Goal: Information Seeking & Learning: Learn about a topic

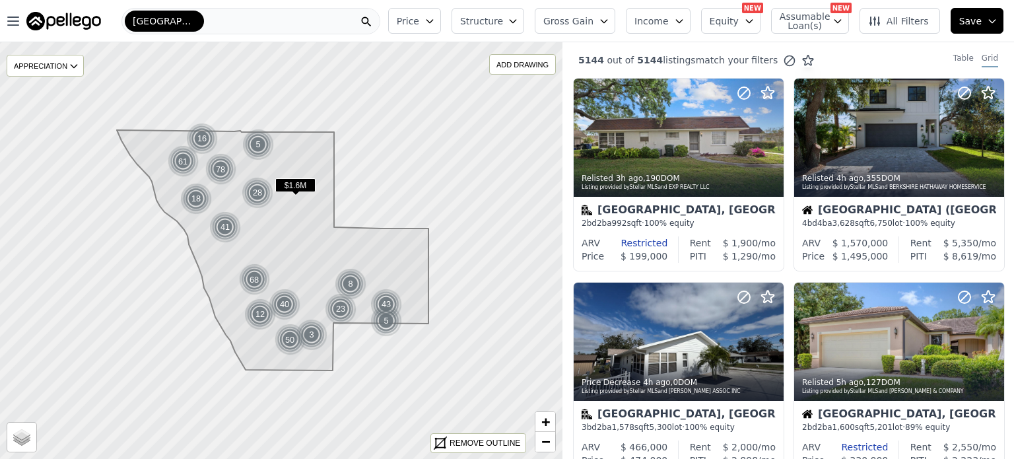
click at [441, 15] on button "Price" at bounding box center [414, 21] width 53 height 26
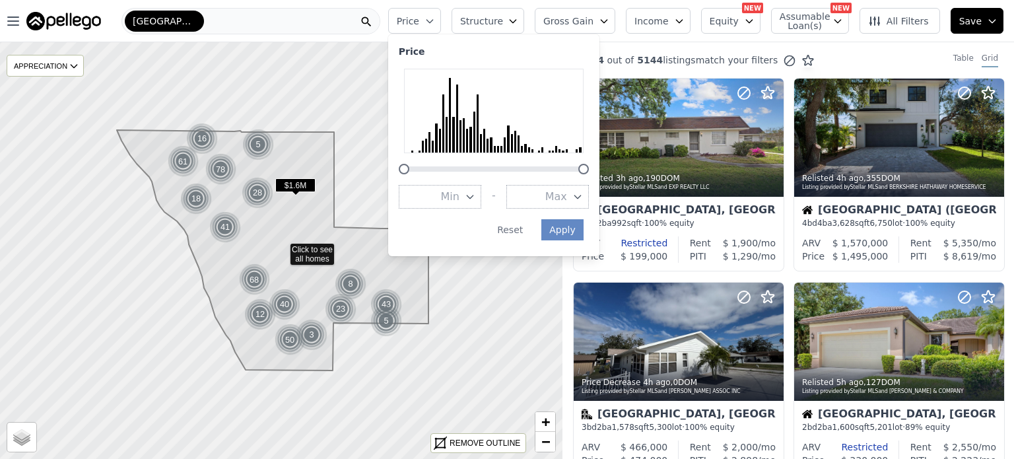
click at [441, 15] on button "Price" at bounding box center [414, 21] width 53 height 26
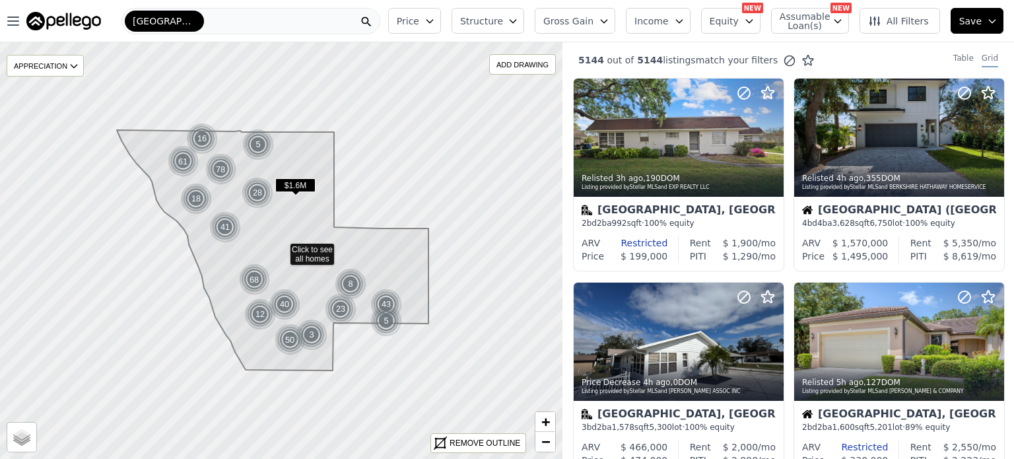
click at [731, 24] on span "Equity" at bounding box center [724, 21] width 29 height 13
click at [809, 17] on span "Assumable Loan(s)" at bounding box center [801, 21] width 42 height 18
click at [899, 17] on span "All Filters" at bounding box center [898, 21] width 61 height 13
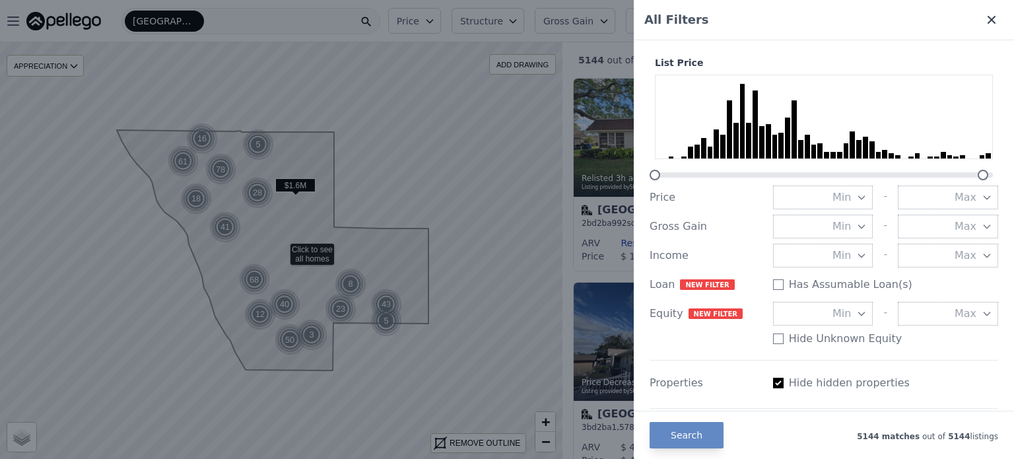
click at [985, 18] on icon at bounding box center [991, 19] width 13 height 13
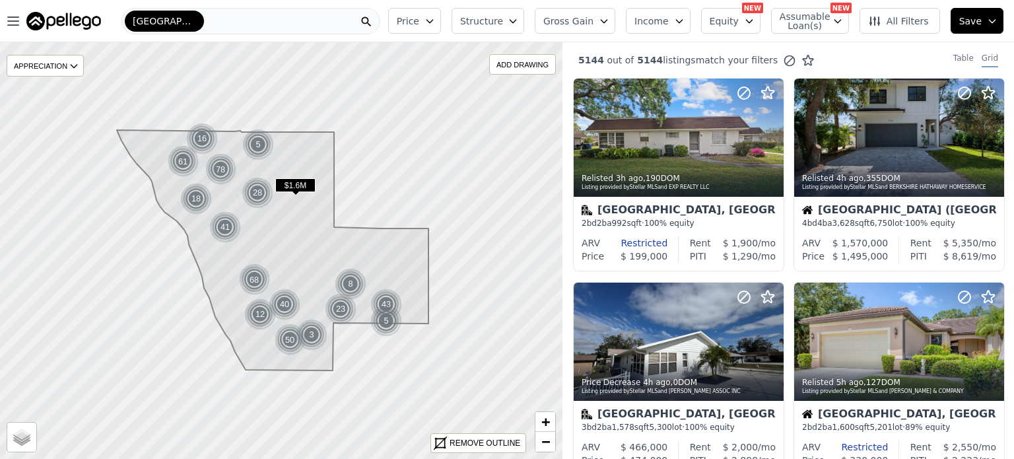
click at [435, 21] on icon "button" at bounding box center [429, 21] width 11 height 11
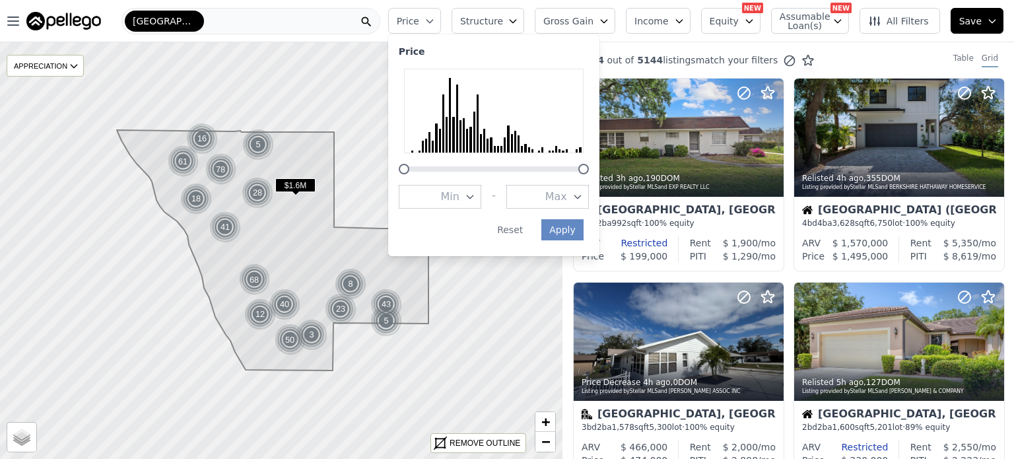
click at [567, 193] on span "Max" at bounding box center [556, 197] width 22 height 16
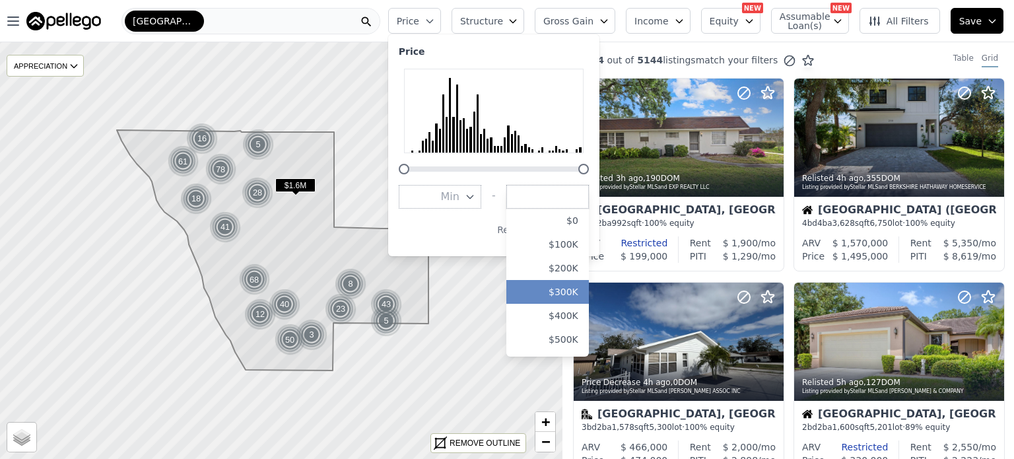
click at [582, 296] on button "$300K" at bounding box center [547, 292] width 83 height 24
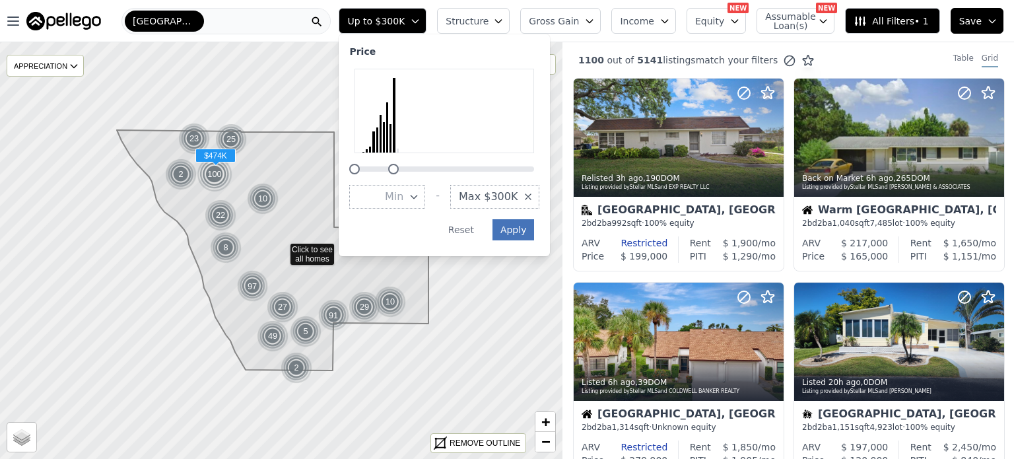
click at [535, 237] on button "Apply" at bounding box center [513, 229] width 42 height 21
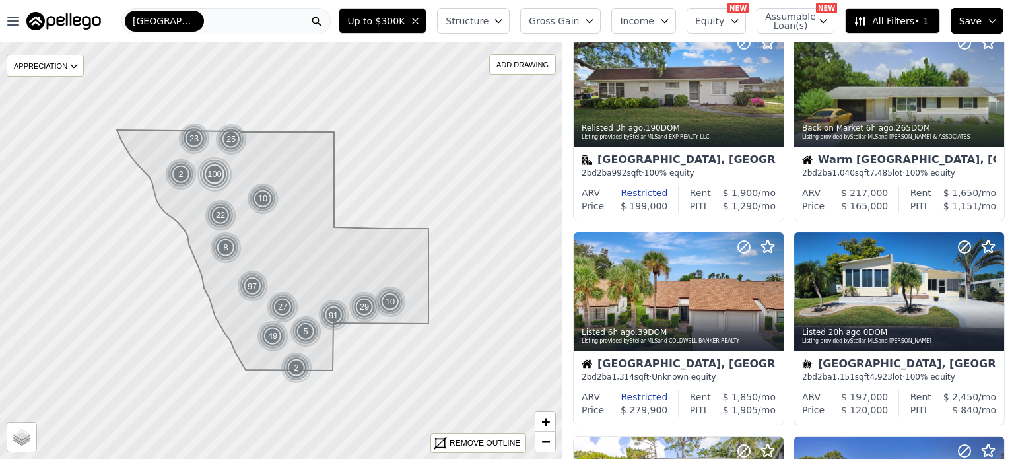
scroll to position [56, 0]
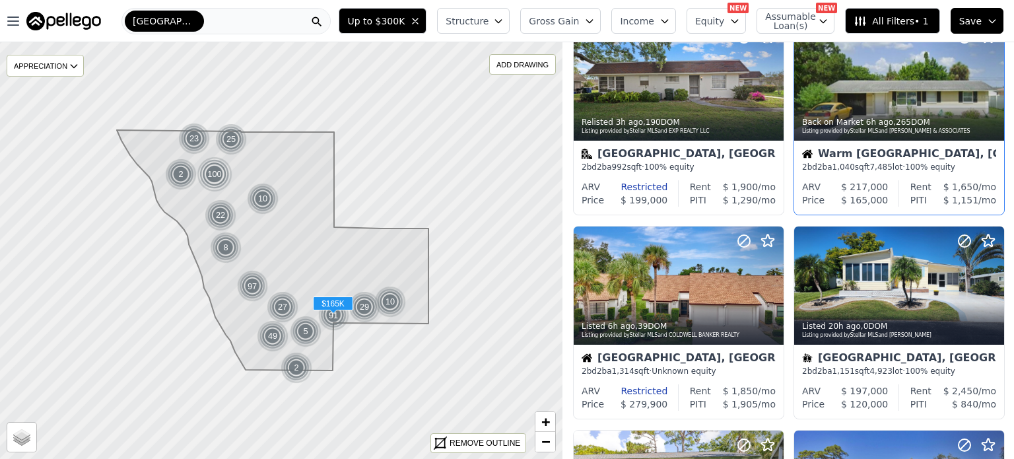
click at [902, 92] on div at bounding box center [899, 81] width 210 height 118
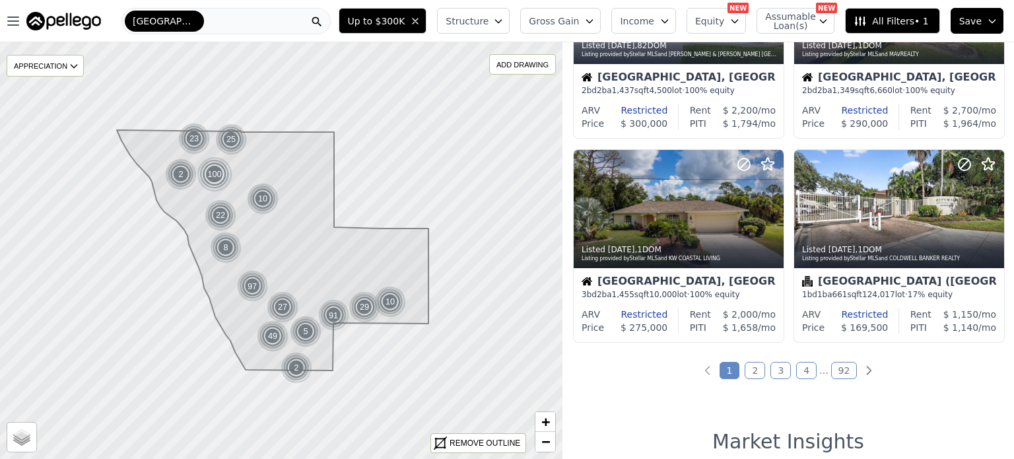
scroll to position [954, 0]
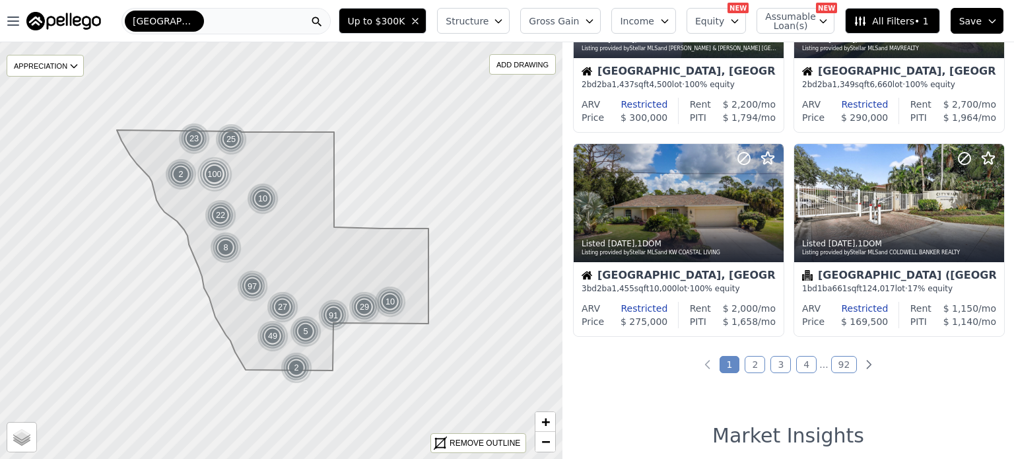
click at [753, 366] on link "2" at bounding box center [755, 364] width 20 height 17
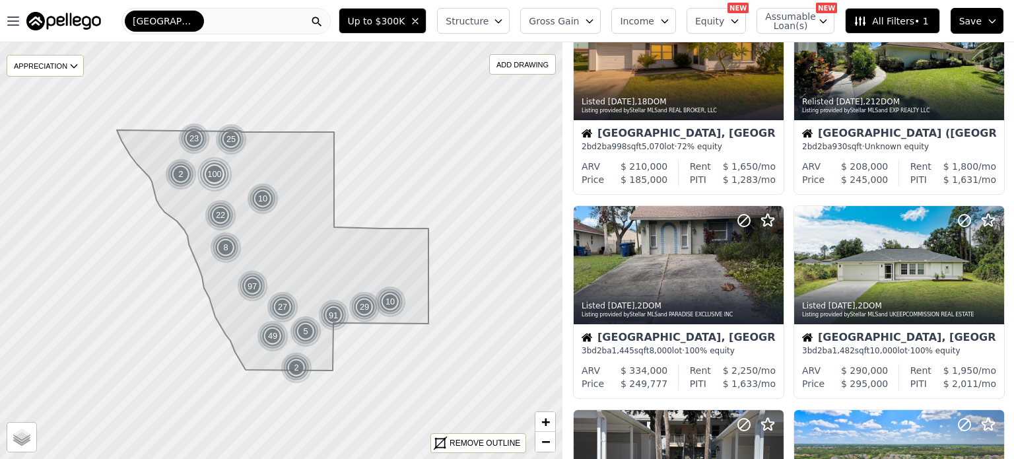
scroll to position [0, 0]
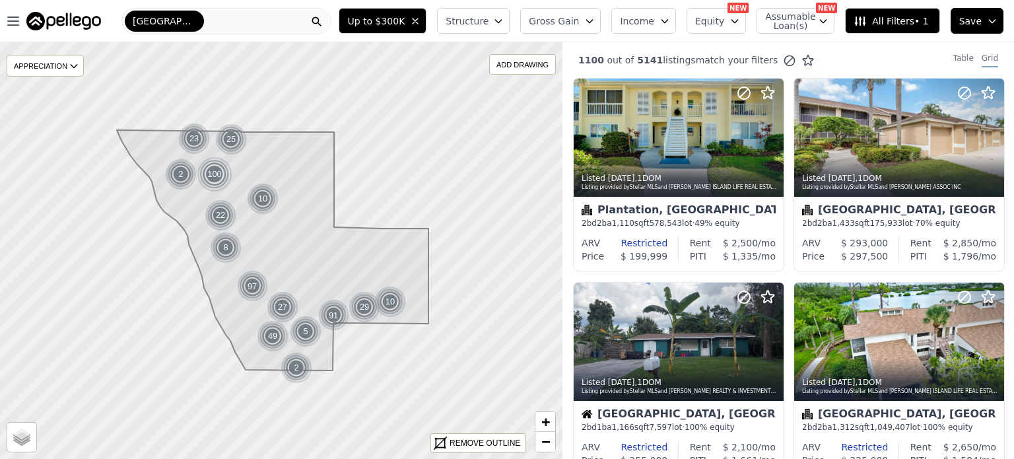
click at [567, 15] on span "Gross Gain" at bounding box center [554, 21] width 50 height 13
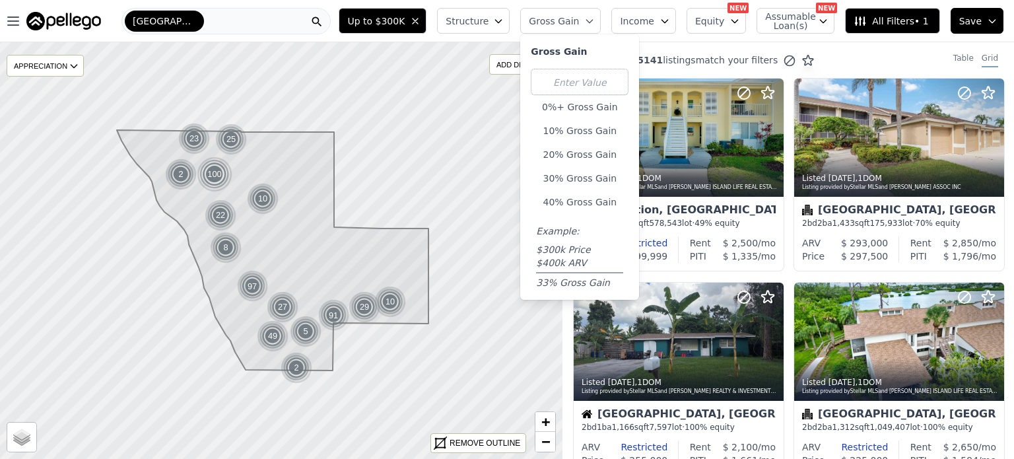
click at [510, 16] on button "Structure" at bounding box center [473, 21] width 73 height 26
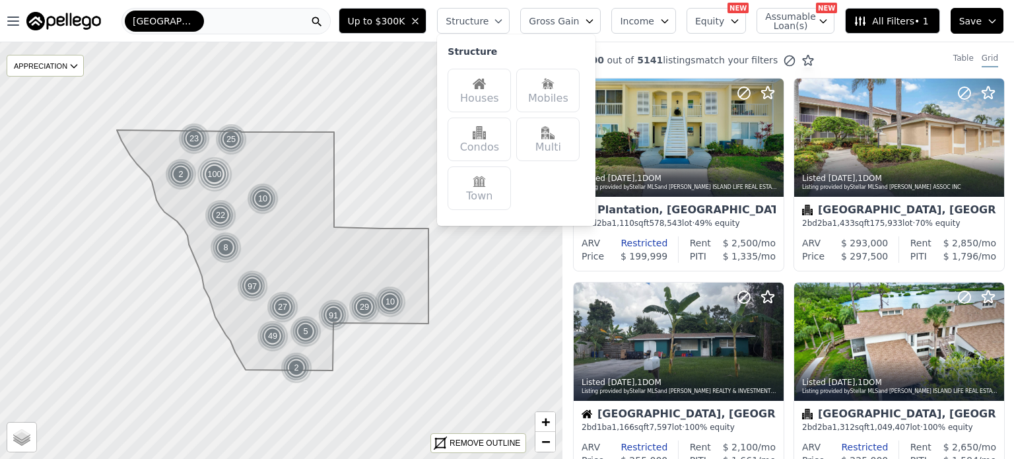
click at [501, 97] on div "Houses" at bounding box center [479, 91] width 63 height 44
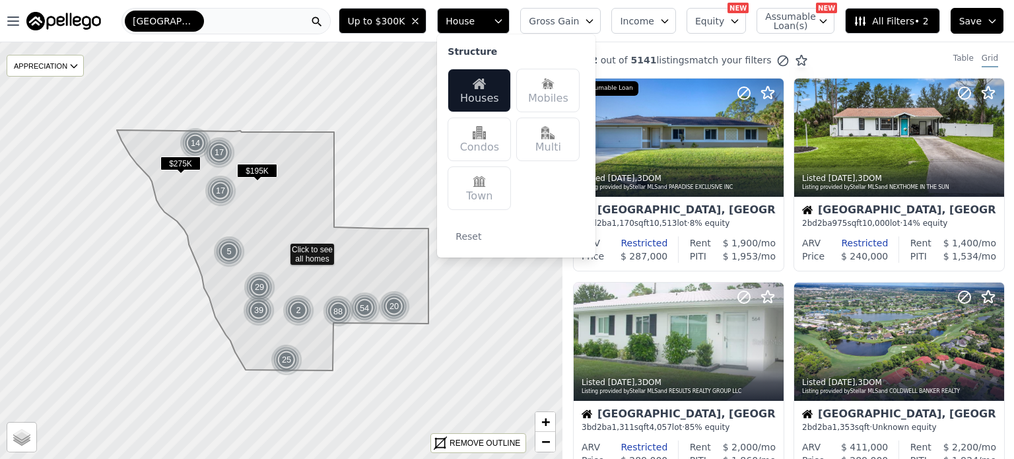
click at [579, 20] on span "Gross Gain" at bounding box center [554, 21] width 50 height 13
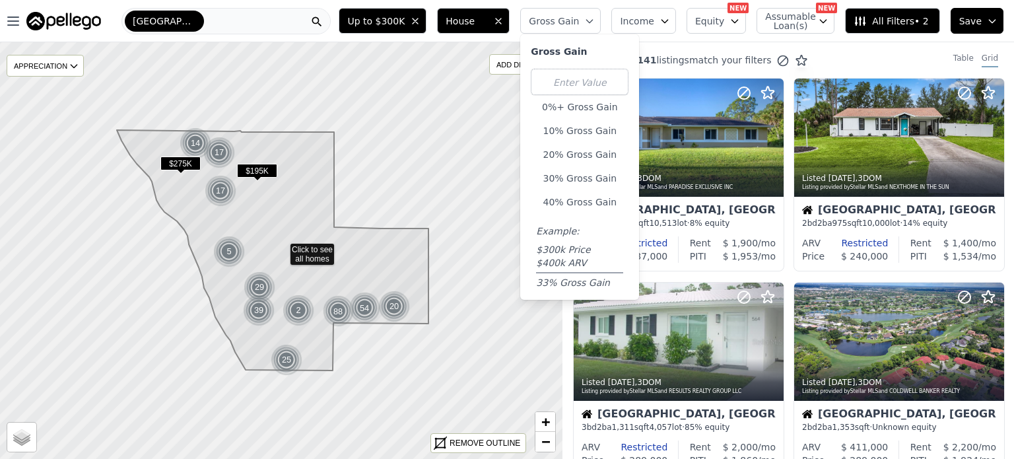
click at [646, 15] on span "Income" at bounding box center [637, 21] width 34 height 13
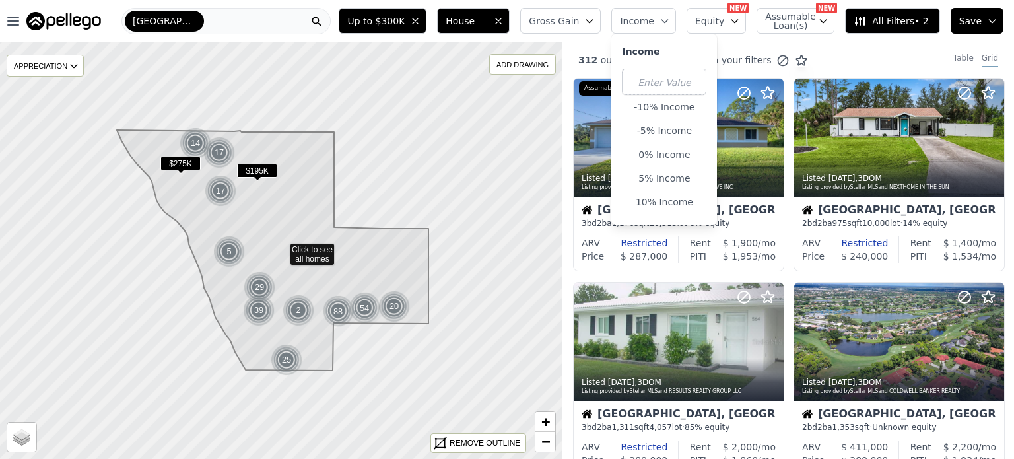
click at [712, 19] on span "Equity" at bounding box center [709, 21] width 29 height 13
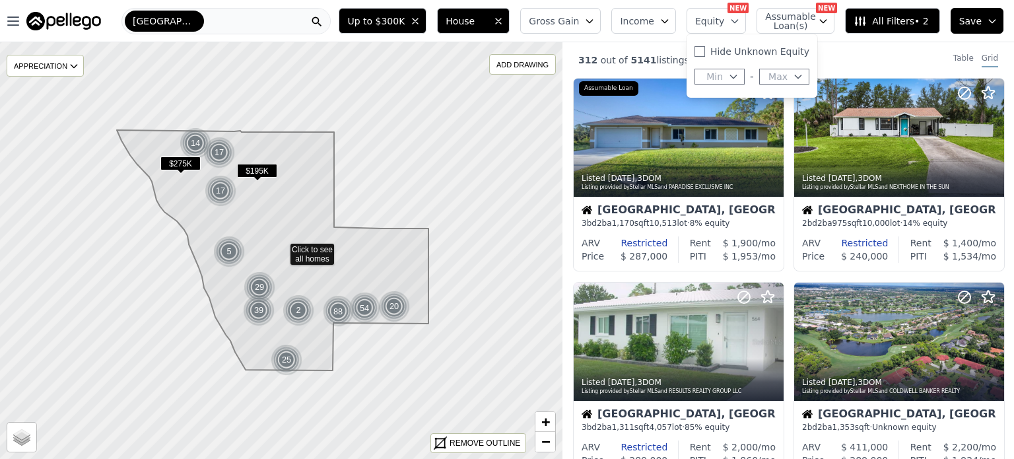
click at [784, 19] on span "Assumable Loan(s)" at bounding box center [786, 21] width 42 height 18
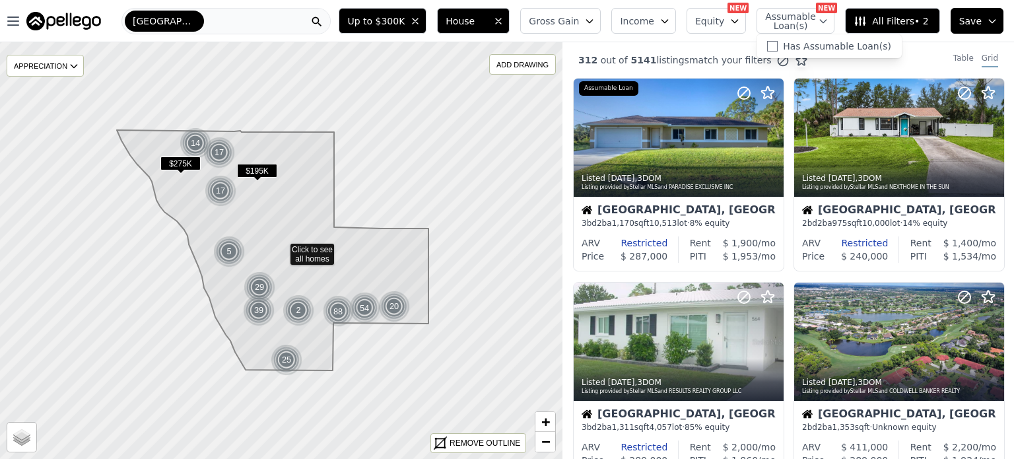
click at [876, 16] on span "All Filters • 2" at bounding box center [891, 21] width 75 height 13
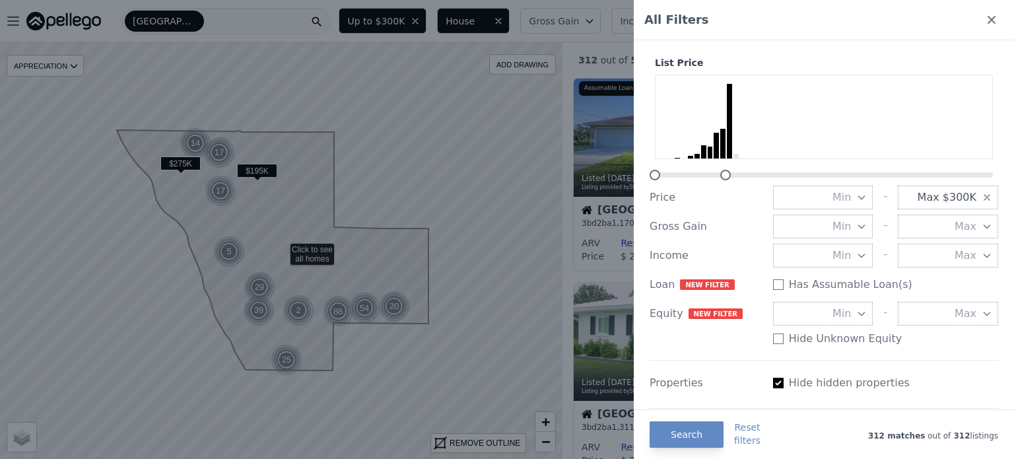
click at [603, 38] on div at bounding box center [507, 229] width 1014 height 459
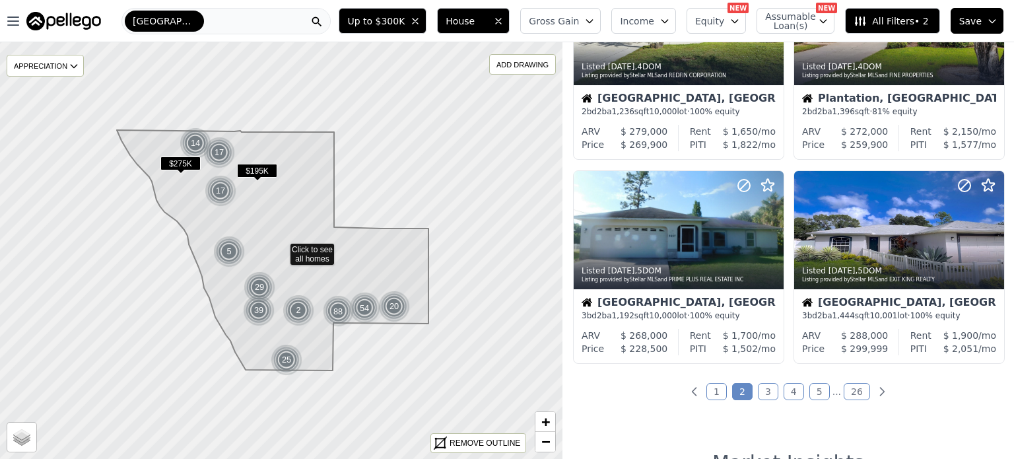
scroll to position [945, 0]
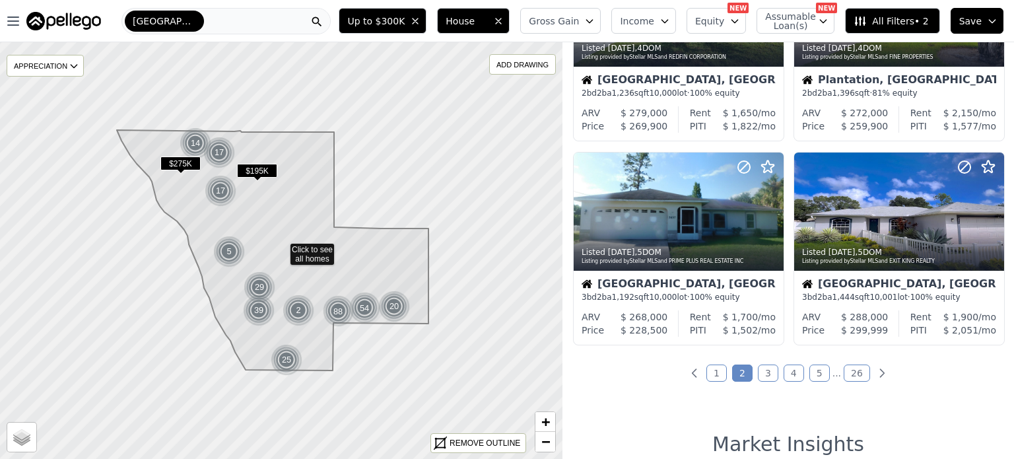
click at [764, 381] on link "3" at bounding box center [768, 372] width 20 height 17
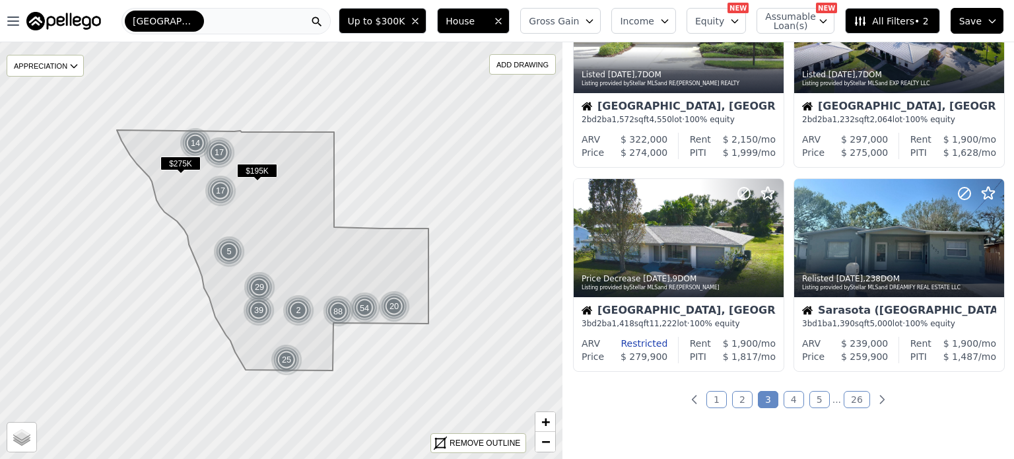
scroll to position [925, 0]
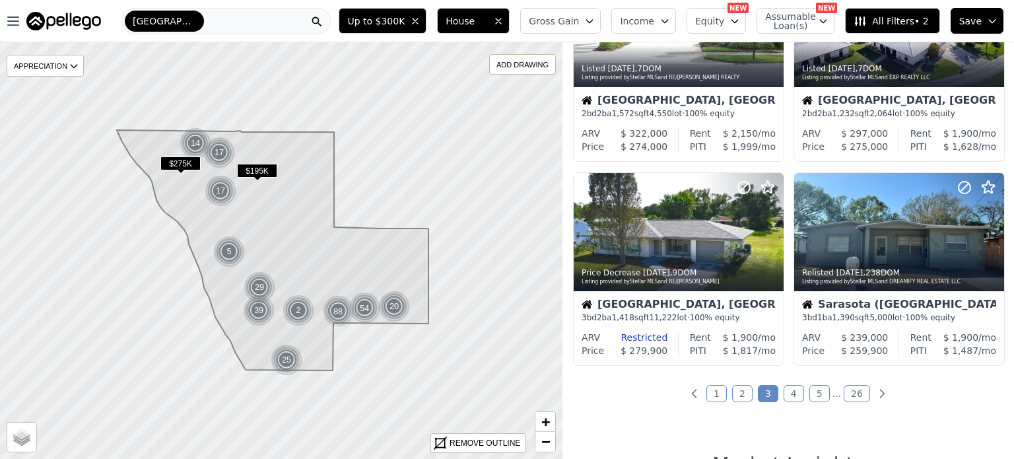
click at [789, 390] on link "4" at bounding box center [794, 393] width 20 height 17
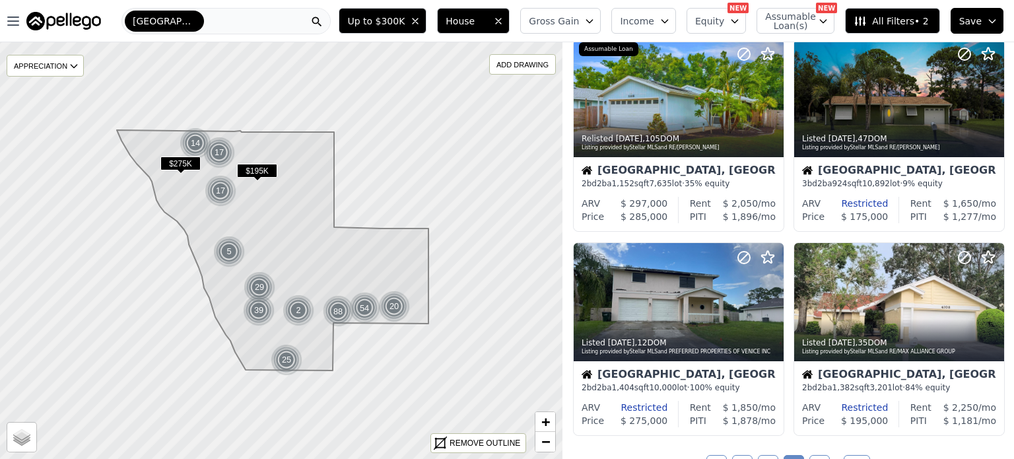
scroll to position [990, 0]
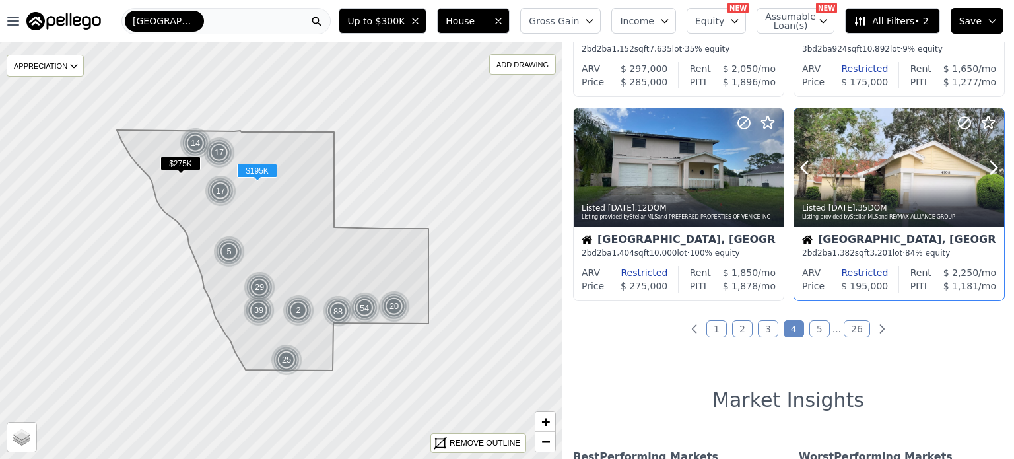
click at [903, 197] on div "Listed 2w ago , 35 DOM Listing provided by Stellar MLS and RE/MAX ALLIANCE GROUP" at bounding box center [899, 211] width 210 height 32
click at [822, 334] on link "5" at bounding box center [819, 328] width 20 height 17
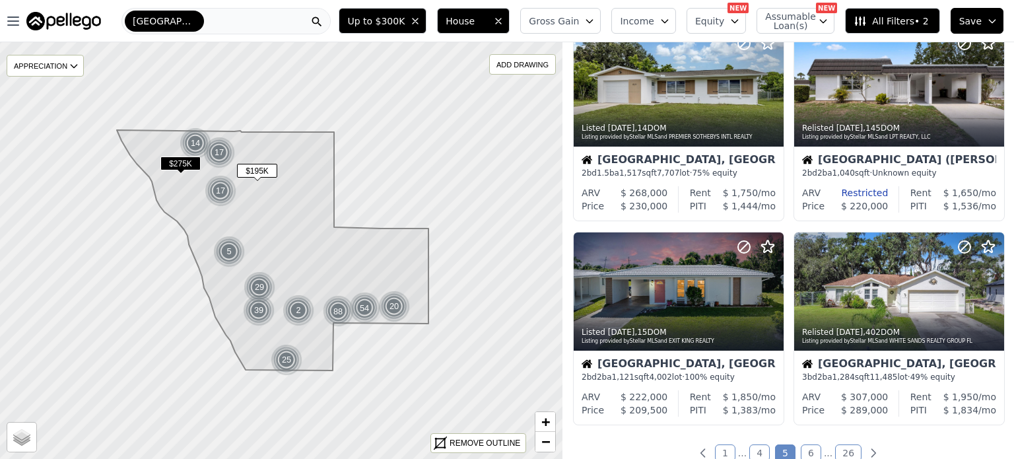
scroll to position [884, 0]
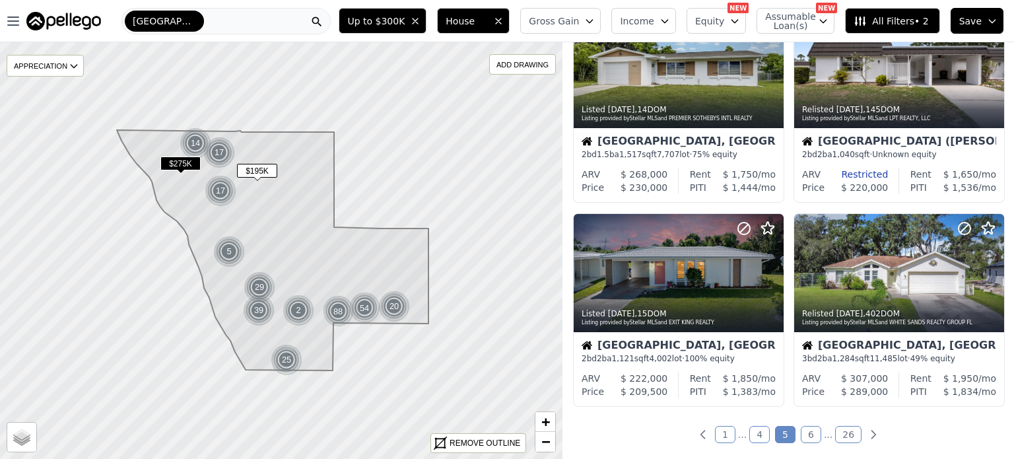
click at [808, 434] on link "6" at bounding box center [811, 434] width 20 height 17
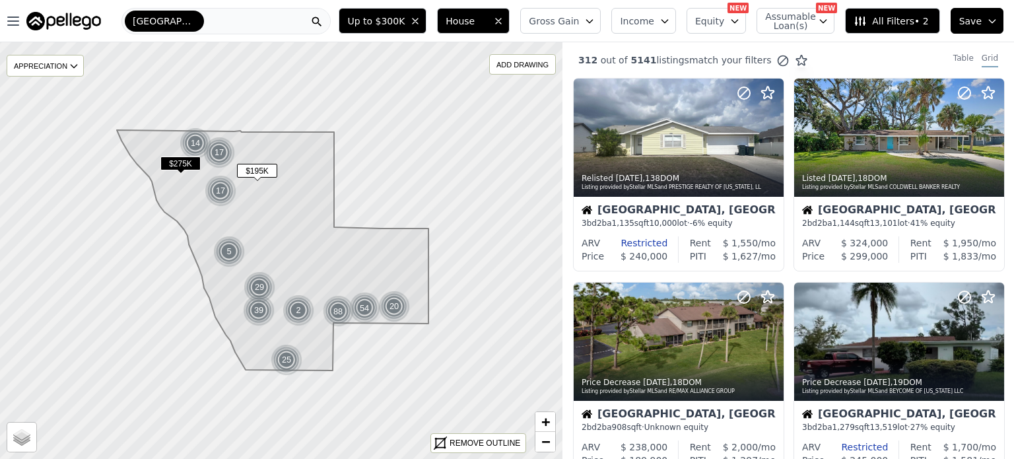
scroll to position [0, 0]
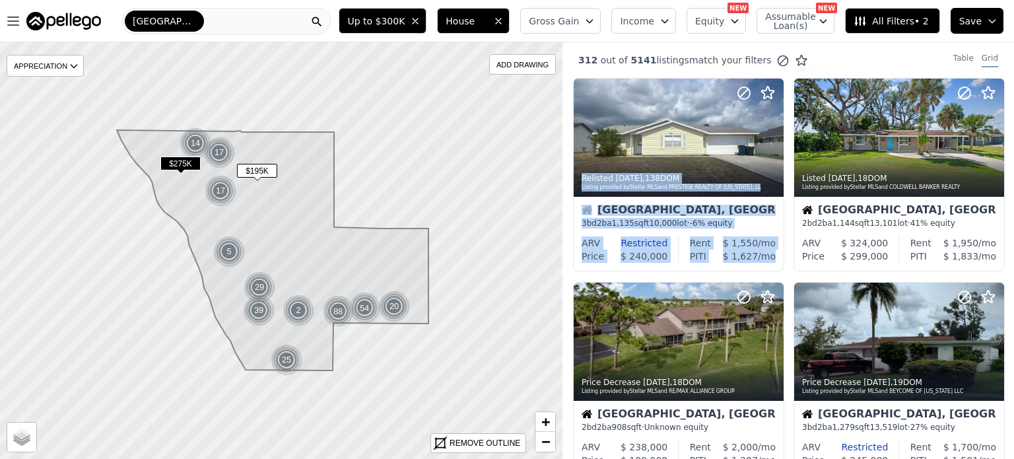
drag, startPoint x: 1001, startPoint y: 73, endPoint x: 1003, endPoint y: 83, distance: 10.0
click at [1003, 83] on div "312 out of 5141 listings match your filters Table Grid Relisted 3w ago , 138 DO…" at bounding box center [788, 271] width 452 height 459
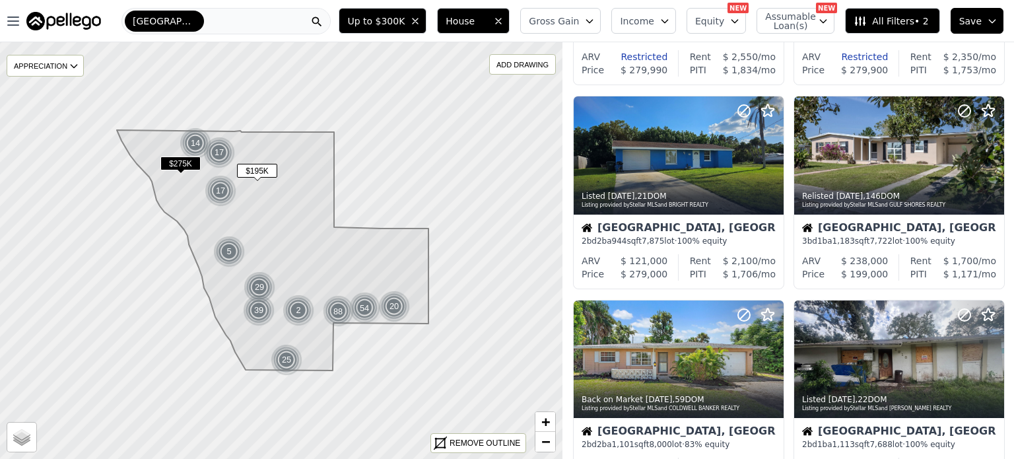
scroll to position [552, 0]
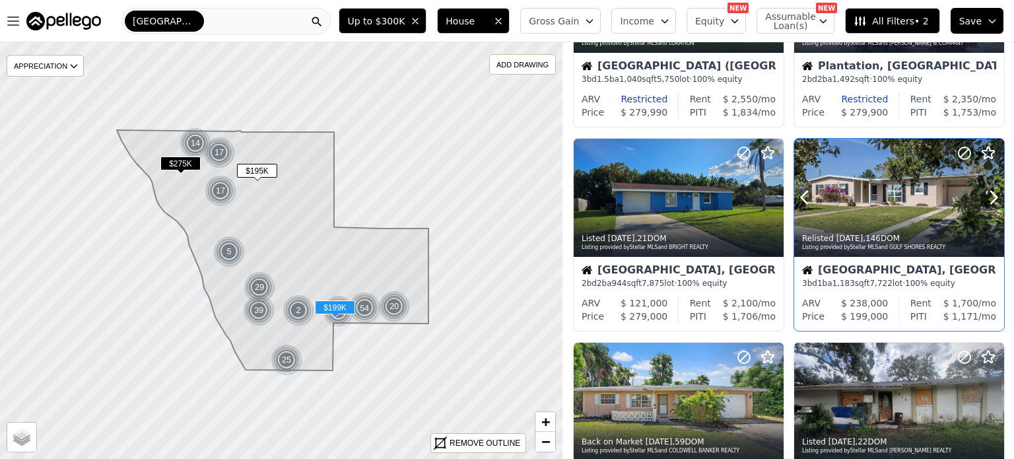
click at [855, 233] on div "Relisted 3w ago , 146 DOM" at bounding box center [899, 238] width 195 height 11
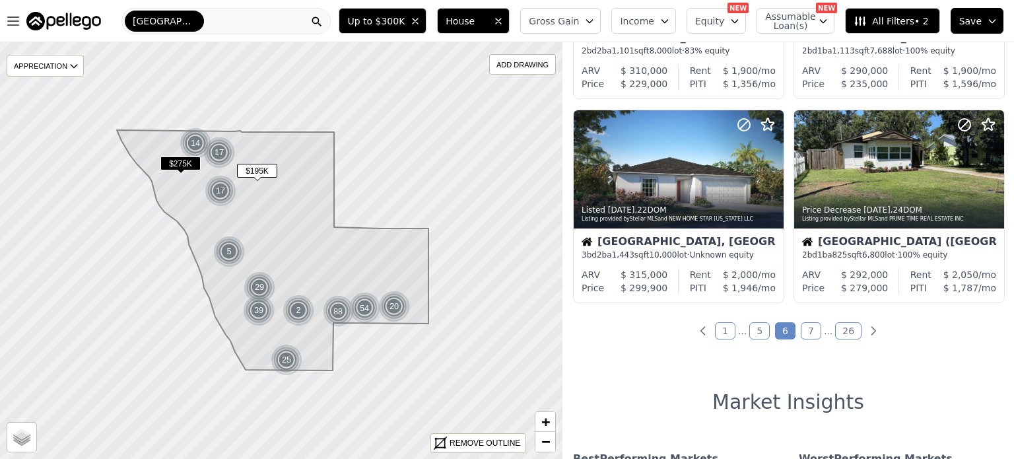
scroll to position [982, 0]
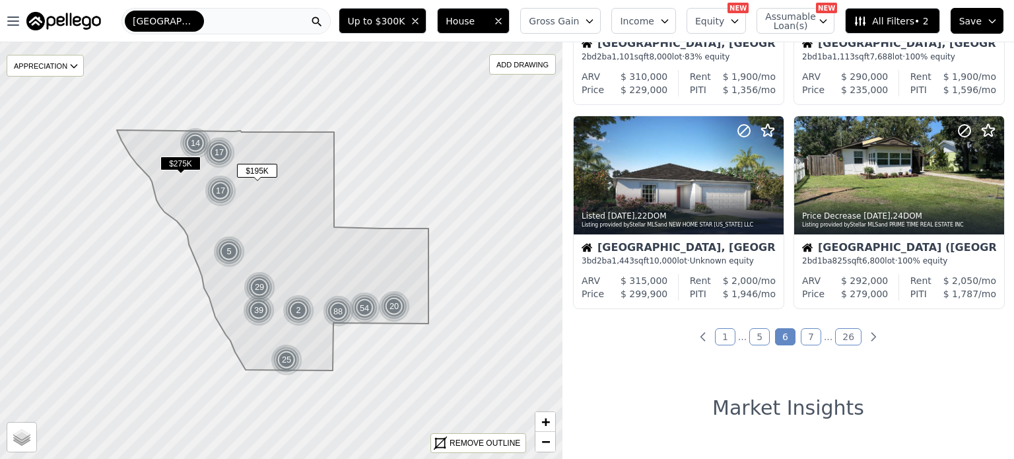
click at [809, 331] on link "7" at bounding box center [811, 336] width 20 height 17
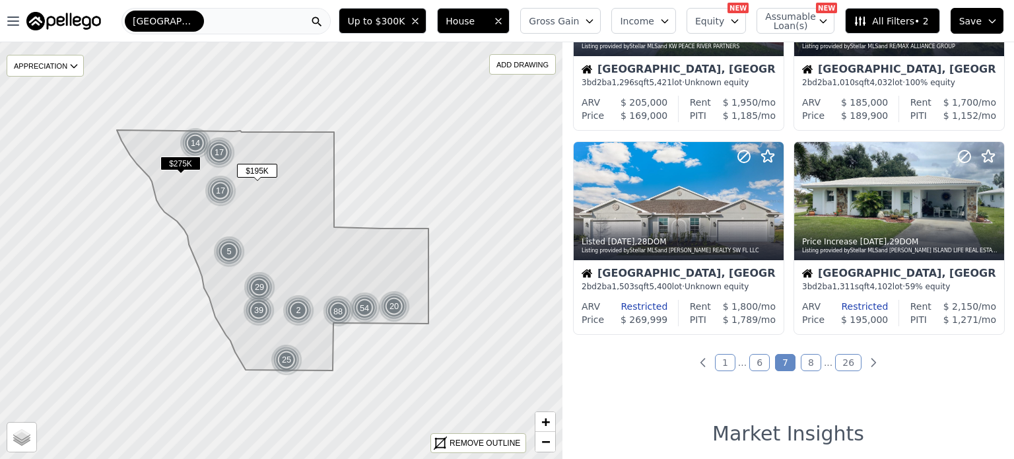
scroll to position [968, 0]
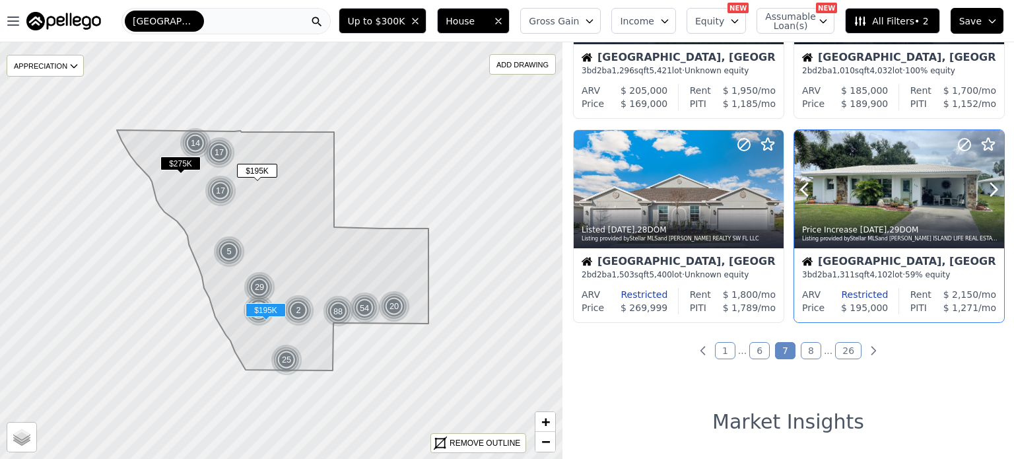
click at [886, 199] on div at bounding box center [899, 189] width 210 height 118
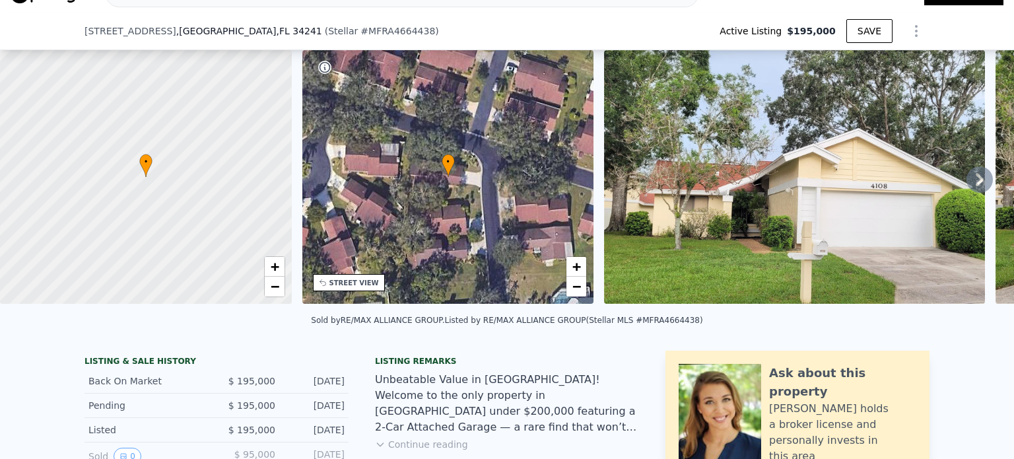
scroll to position [277, 0]
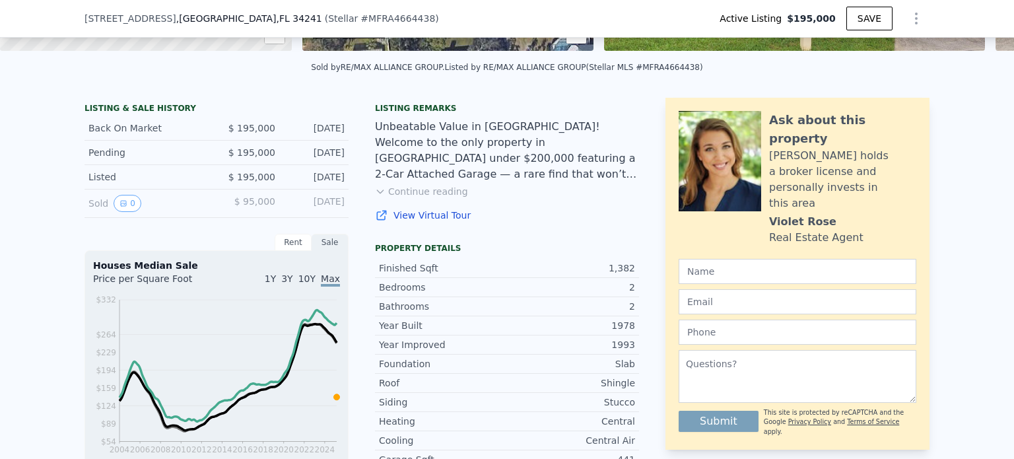
click at [417, 197] on button "Continue reading" at bounding box center [421, 191] width 93 height 13
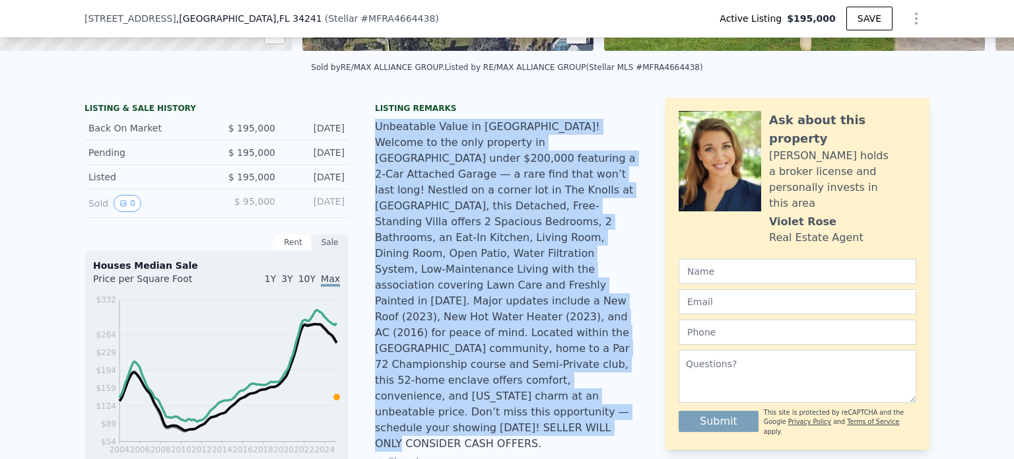
drag, startPoint x: 607, startPoint y: 374, endPoint x: 367, endPoint y: 139, distance: 335.6
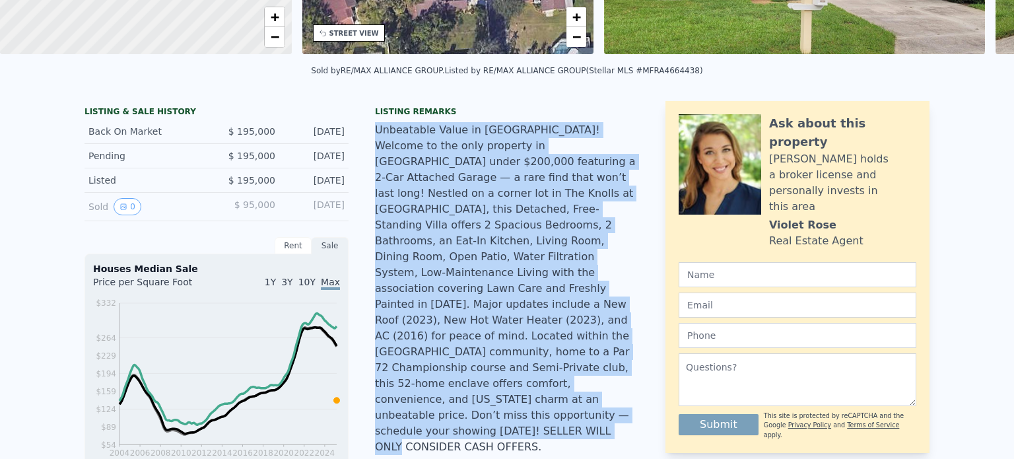
scroll to position [0, 0]
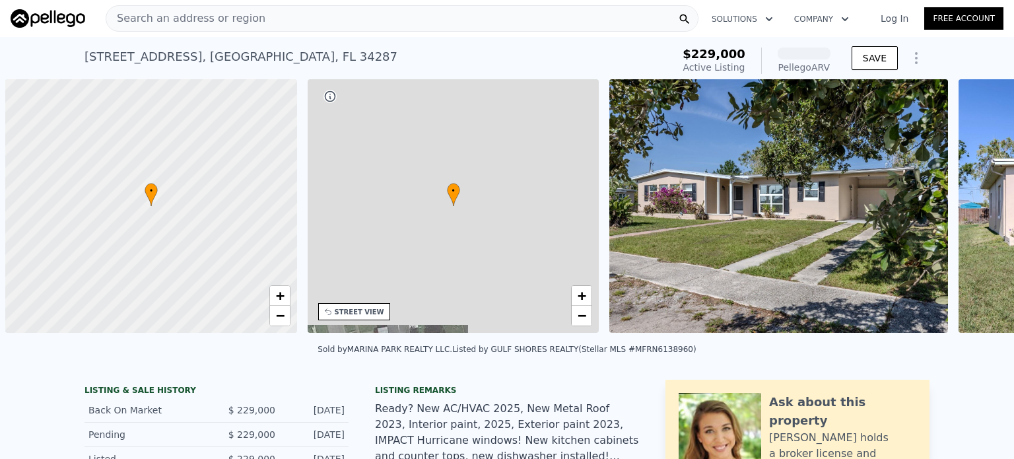
scroll to position [0, 5]
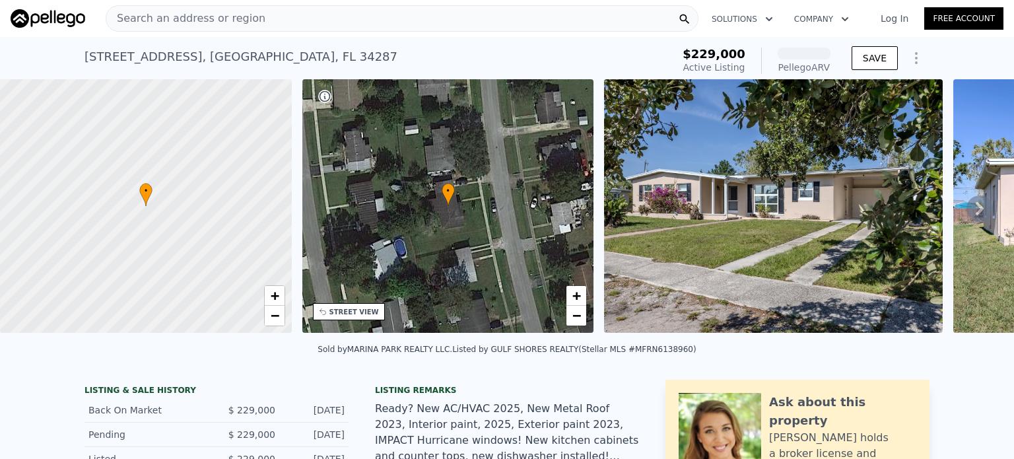
click at [966, 211] on icon at bounding box center [979, 208] width 26 height 26
click at [976, 215] on icon at bounding box center [980, 208] width 8 height 13
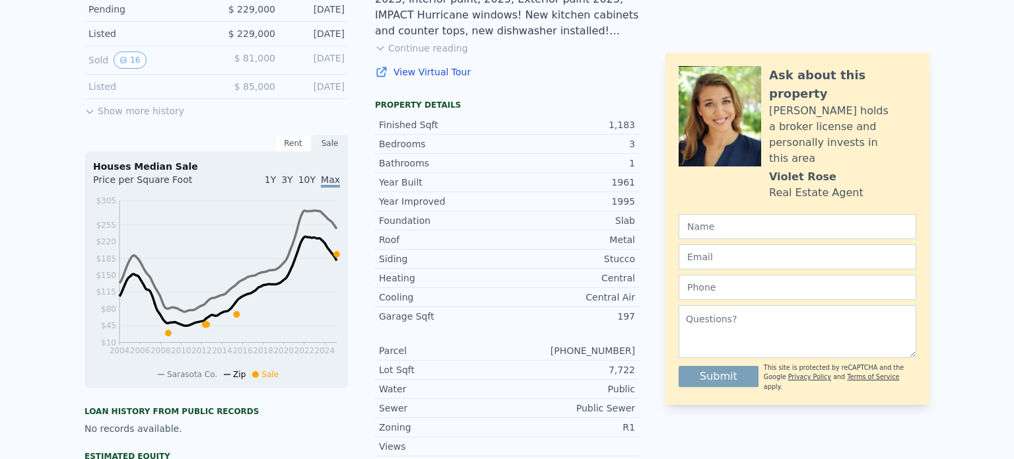
scroll to position [0, 0]
